Goal: Understand process/instructions: Learn how to perform a task or action

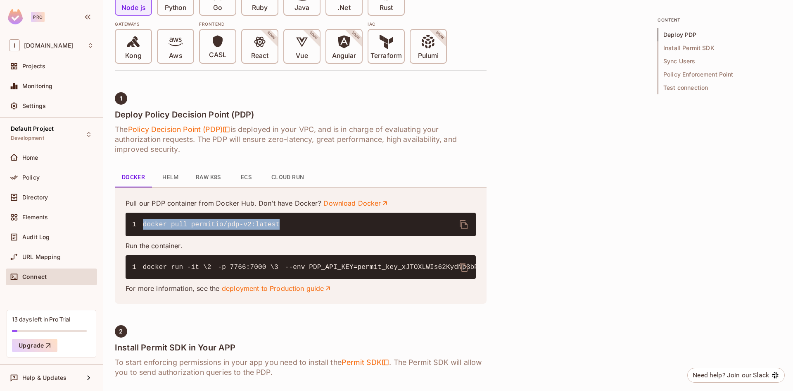
scroll to position [219, 0]
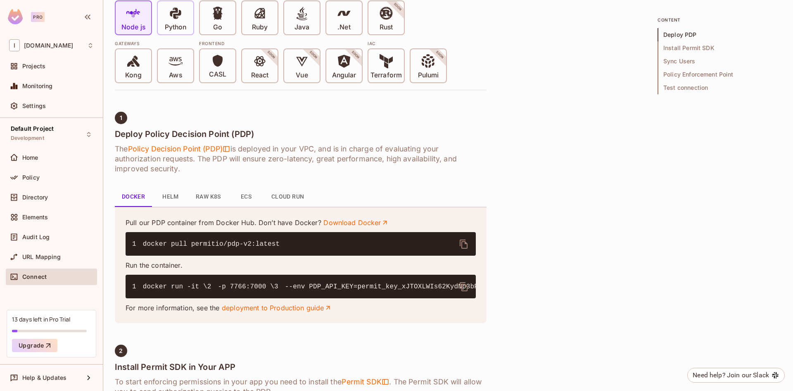
click at [182, 16] on icon at bounding box center [176, 13] width 14 height 14
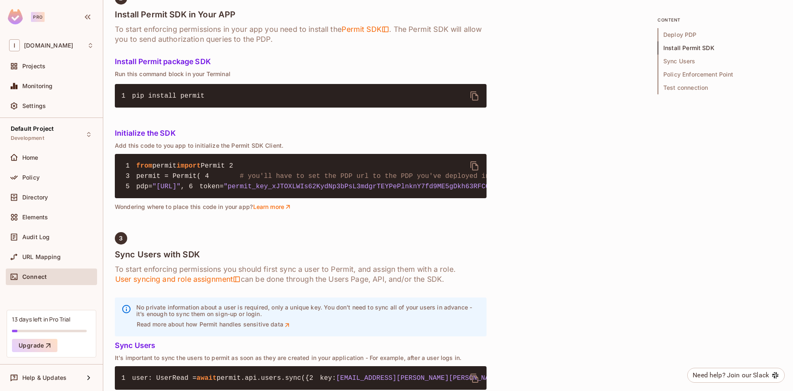
scroll to position [549, 0]
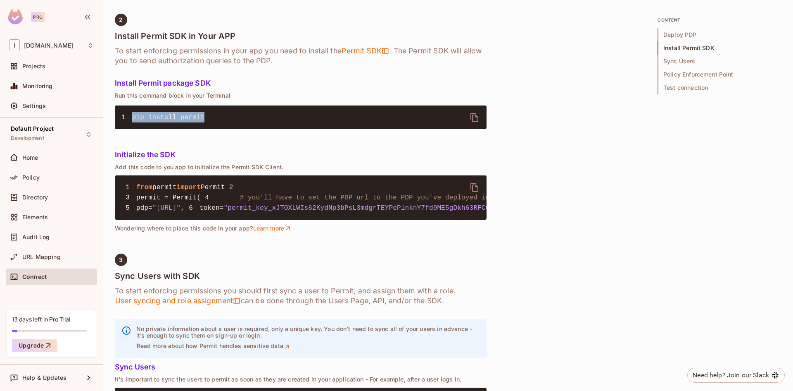
drag, startPoint x: 198, startPoint y: 161, endPoint x: 131, endPoint y: 164, distance: 67.5
click at [131, 129] on pre "1 pip install permit" at bounding box center [301, 117] width 372 height 24
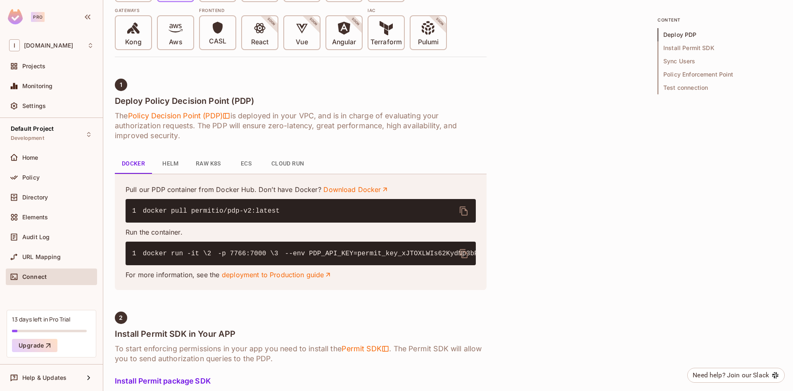
scroll to position [260, 0]
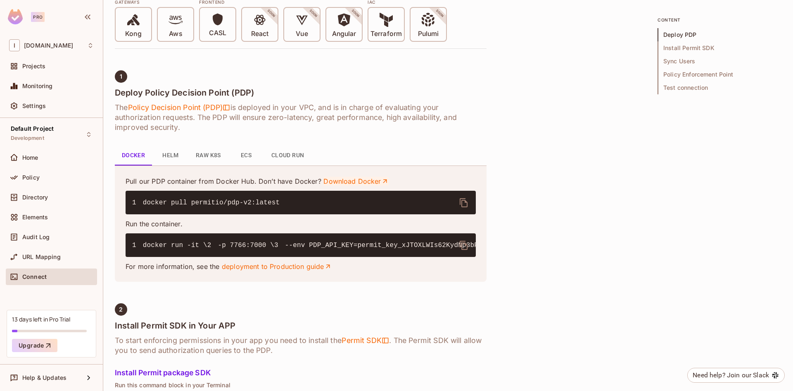
click at [347, 181] on link "Download Docker" at bounding box center [356, 180] width 65 height 9
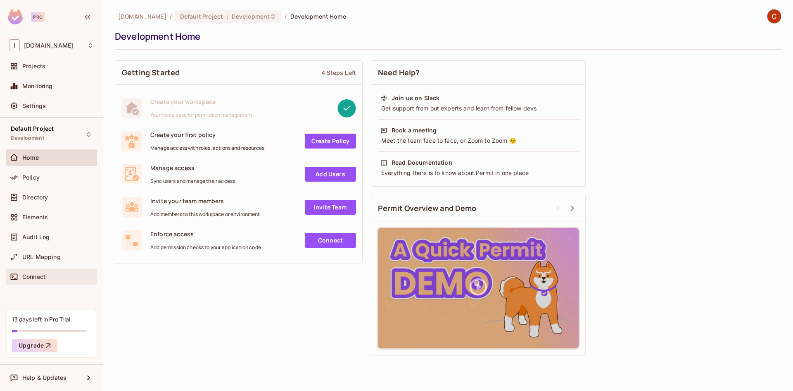
click at [37, 279] on span "Connect" at bounding box center [33, 276] width 23 height 7
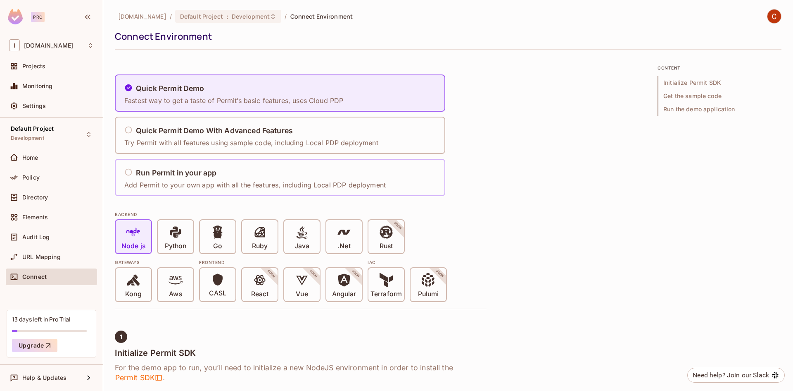
click at [135, 173] on div "Run Permit in your app" at bounding box center [255, 173] width 262 height 10
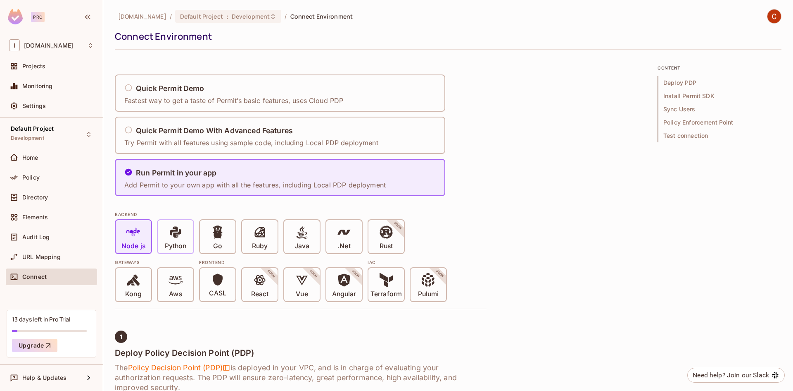
click at [173, 226] on icon at bounding box center [176, 232] width 14 height 14
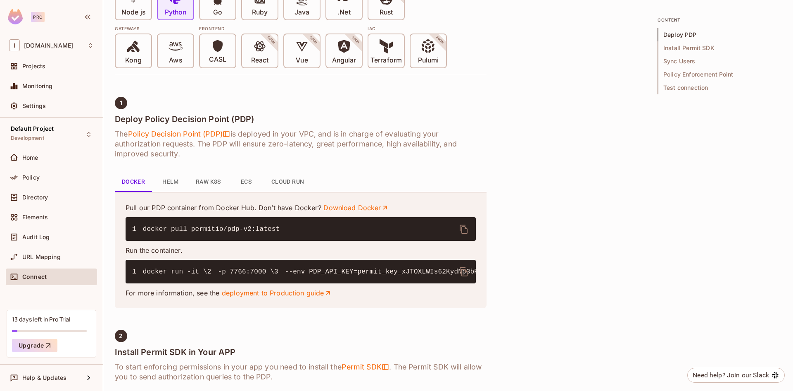
scroll to position [248, 0]
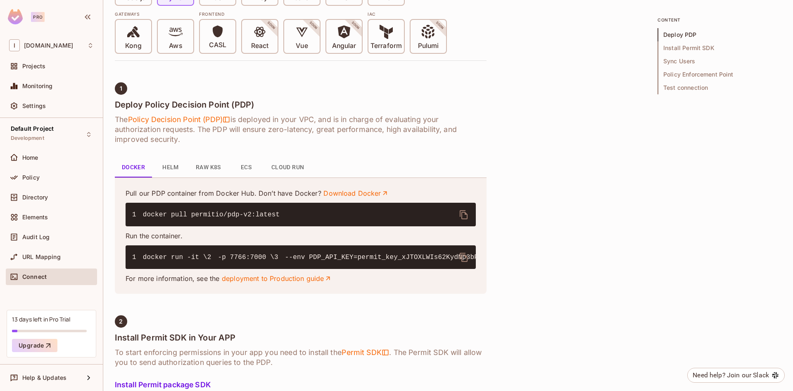
click at [466, 215] on icon "delete" at bounding box center [464, 215] width 10 height 10
drag, startPoint x: 217, startPoint y: 276, endPoint x: 461, endPoint y: 280, distance: 244.3
click at [461, 269] on pre "1 docker run -it \ 2 -p 7766:7000 \ 3 --env PDP_API_KEY=permit_key_xJTOXLWIs62K…" at bounding box center [301, 257] width 350 height 24
copy code "permit_key_xJTOXLWIs62KydNp3bPsL3mdgrTEYPePlnknY7fd9ME5gDkh63RFCQul4hC6KKePvzgq…"
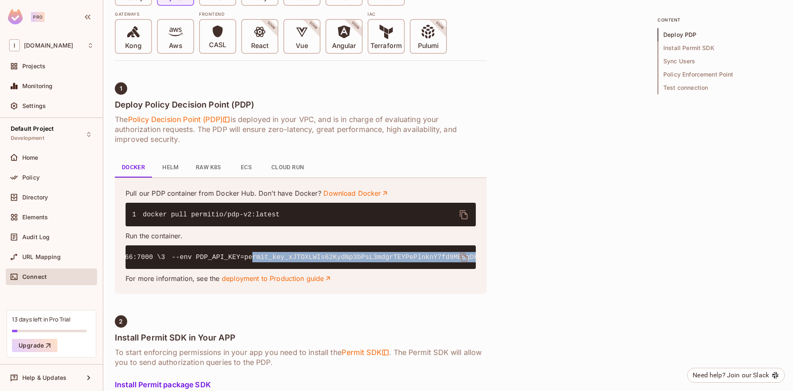
scroll to position [0, 0]
click at [425, 253] on pre "1 docker run -it \ 2 -p 7766:7000 \ 3 --env PDP_API_KEY=permit_key_xJTOXLWIs62K…" at bounding box center [301, 257] width 350 height 24
click at [459, 255] on icon "delete" at bounding box center [464, 257] width 10 height 10
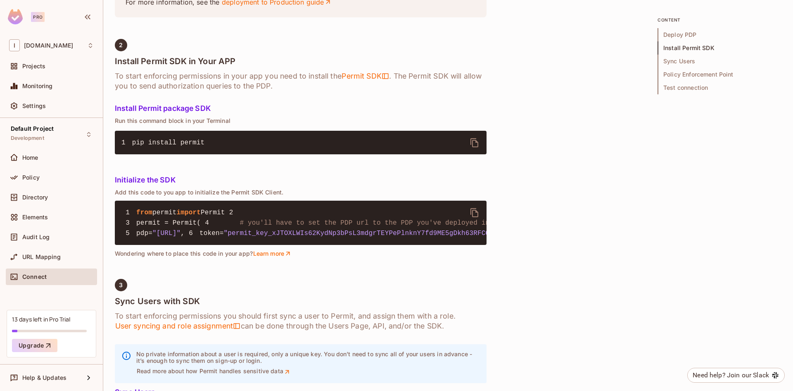
scroll to position [537, 0]
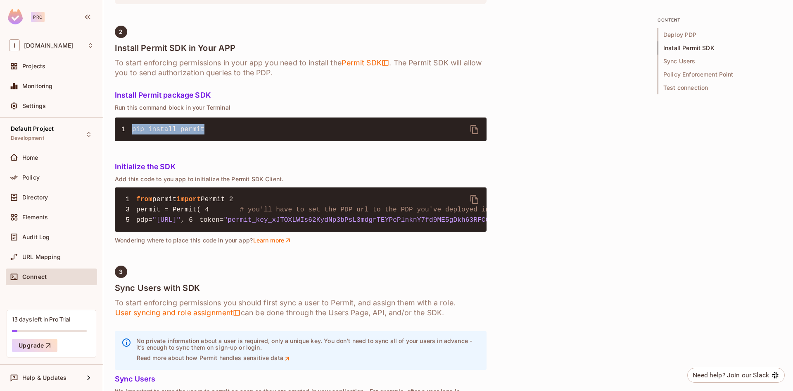
drag, startPoint x: 199, startPoint y: 174, endPoint x: 110, endPoint y: 175, distance: 88.9
click at [110, 175] on div "invent.sg / Default Project : Development / Connect Environment Connect Environ…" at bounding box center [448, 195] width 690 height 391
copy span "pip install permit"
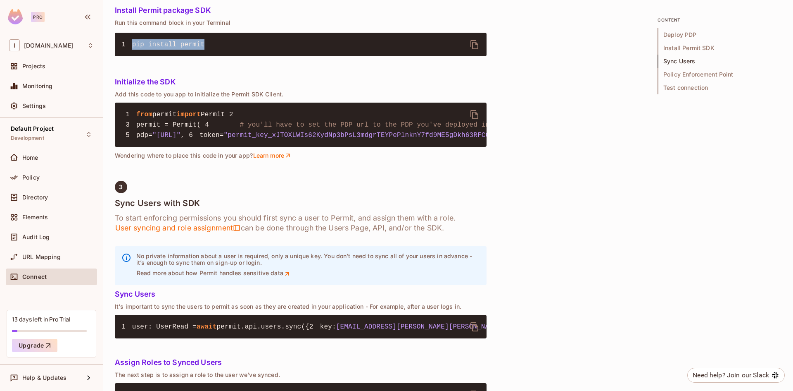
scroll to position [620, 0]
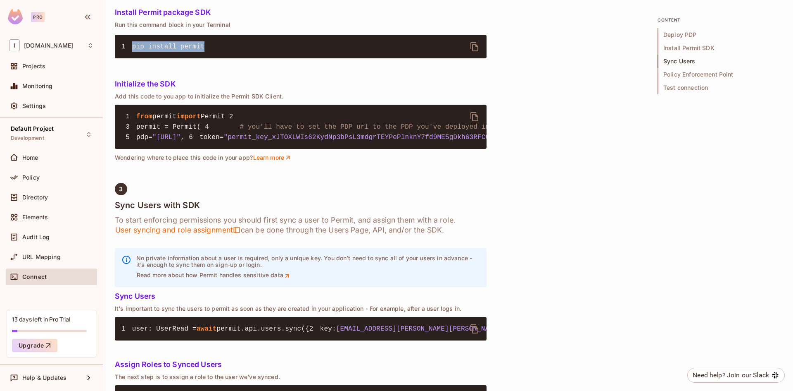
drag, startPoint x: 138, startPoint y: 159, endPoint x: 189, endPoint y: 222, distance: 81.4
click at [189, 149] on pre "1 from permit import Permit 2 3 permit = Permit( 4 # you'll have to set the PDP…" at bounding box center [301, 127] width 372 height 44
click at [478, 121] on icon "delete" at bounding box center [475, 116] width 8 height 9
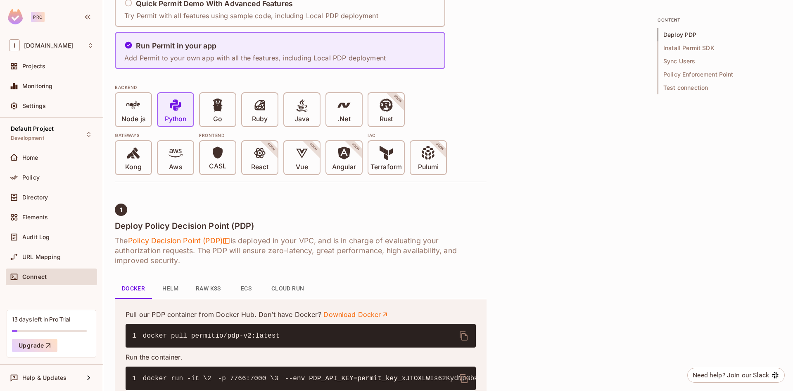
scroll to position [124, 0]
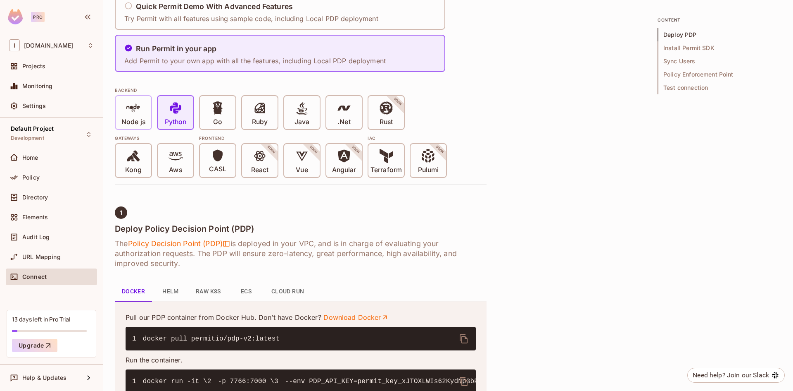
click at [147, 105] on div "Node js" at bounding box center [134, 112] width 36 height 33
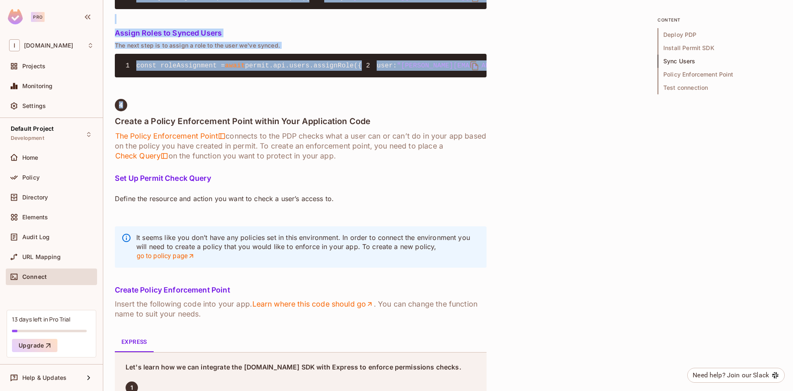
scroll to position [950, 0]
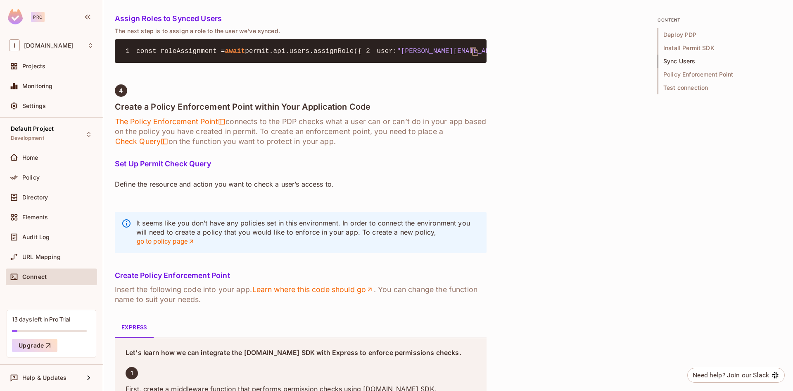
drag, startPoint x: 115, startPoint y: 113, endPoint x: 202, endPoint y: 133, distance: 89.7
click at [202, 133] on div "1 Deploy Policy Decision Point (PDP) The Policy Decision Point (PDP) is deploye…" at bounding box center [301, 76] width 372 height 1392
copy div "Sync Users with SDK To start enforcing permissions you should first sync a user…"
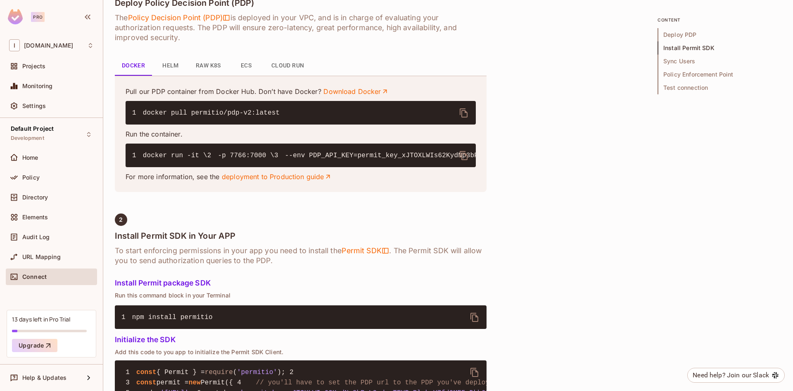
scroll to position [331, 0]
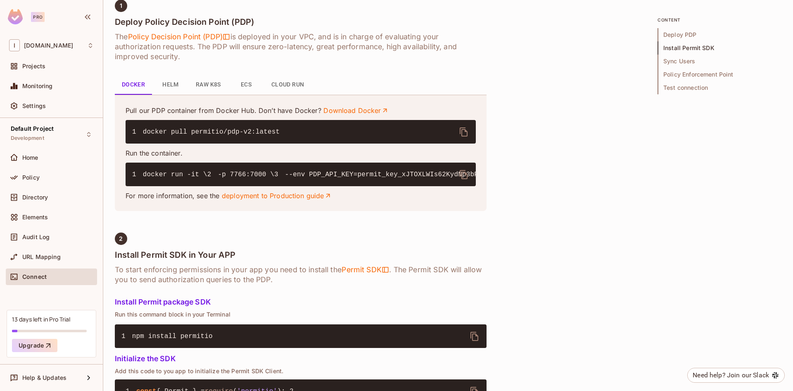
click at [217, 178] on code "1 docker run -it \ 2 -p 7766:7000 \ 3 --env PDP_API_KEY=permit_key_xJTOXLWIs62K…" at bounding box center [543, 174] width 823 height 7
drag, startPoint x: 217, startPoint y: 193, endPoint x: 460, endPoint y: 195, distance: 243.8
click at [460, 178] on code "1 docker run -it \ 2 -p 7766:7000 \ 3 --env PDP_API_KEY=permit_key_xJTOXLWIs62K…" at bounding box center [430, 174] width 823 height 7
copy code "permit_key_xJTOXLWIs62KydNp3bPsL3mdgrTEYPePlnknY7fd9ME5gDkh63RFCQul4hC6KKePvzgq…"
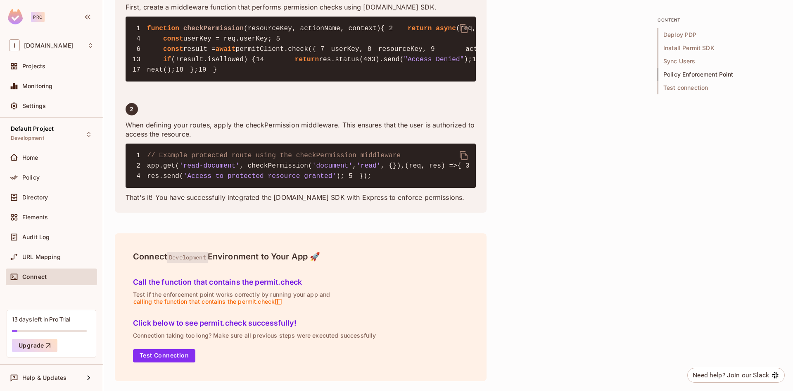
scroll to position [1665, 0]
click at [26, 158] on span "Home" at bounding box center [30, 157] width 16 height 7
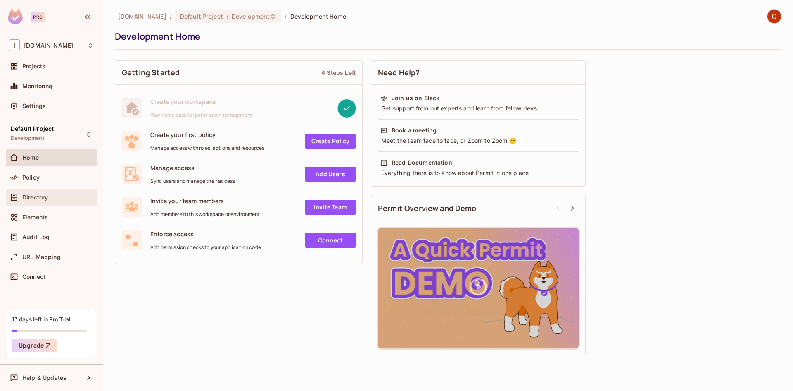
click at [35, 197] on span "Directory" at bounding box center [35, 197] width 26 height 7
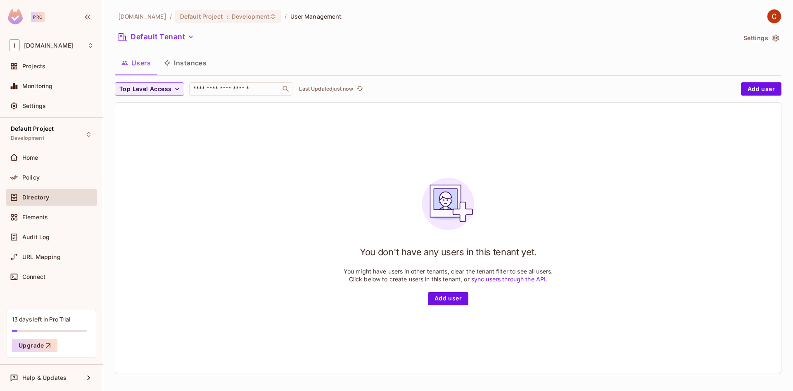
click at [188, 66] on button "Instances" at bounding box center [185, 62] width 56 height 21
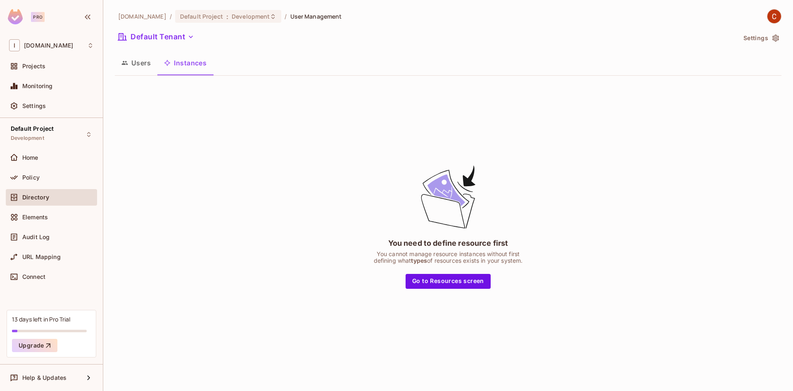
click at [138, 64] on button "Users" at bounding box center [136, 62] width 43 height 21
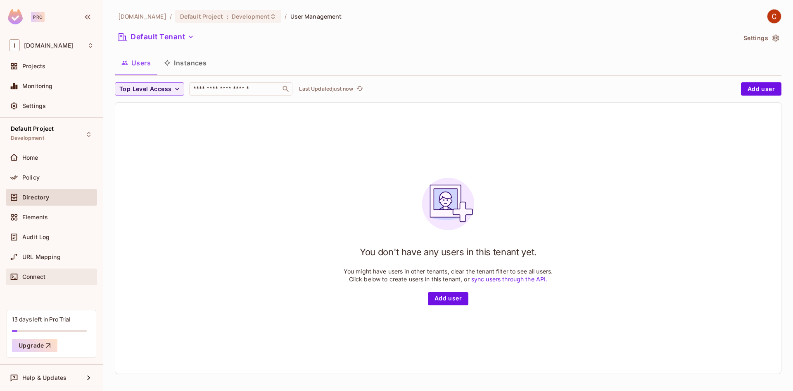
click at [36, 275] on span "Connect" at bounding box center [33, 276] width 23 height 7
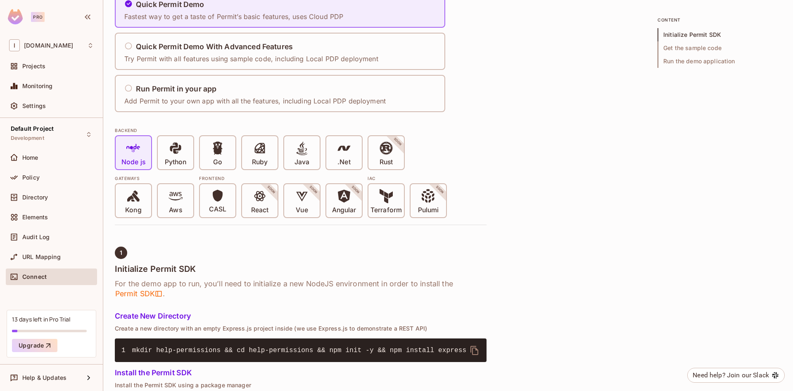
scroll to position [83, 0]
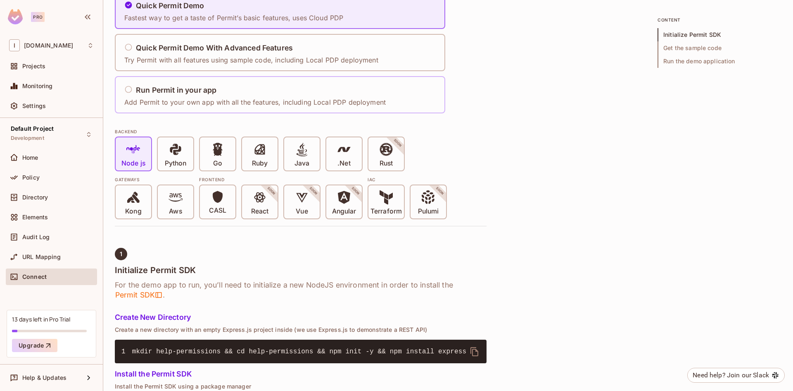
click at [154, 92] on h5 "Run Permit in your app" at bounding box center [176, 90] width 81 height 8
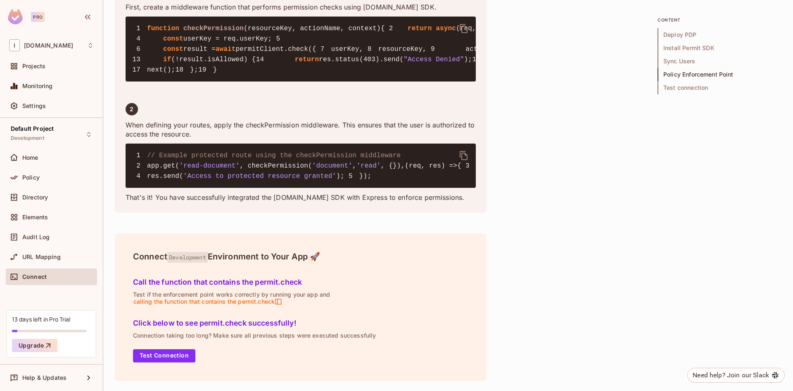
scroll to position [1665, 0]
click at [180, 352] on button "Test Connection" at bounding box center [164, 355] width 62 height 13
